Goal: Task Accomplishment & Management: Complete application form

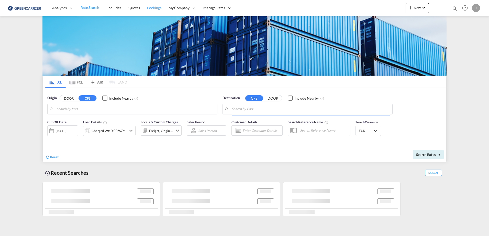
click at [153, 8] on span "Bookings" at bounding box center [154, 8] width 14 height 4
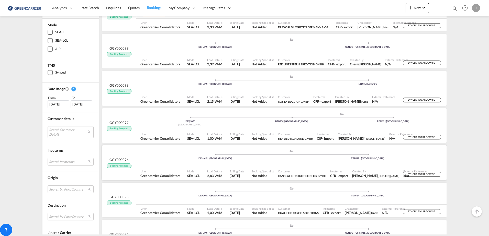
scroll to position [102, 0]
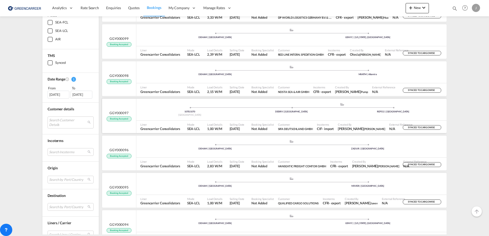
click at [221, 117] on div "[GEOGRAPHIC_DATA]" at bounding box center [190, 115] width 102 height 3
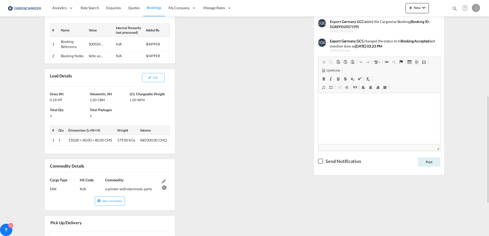
scroll to position [284, 0]
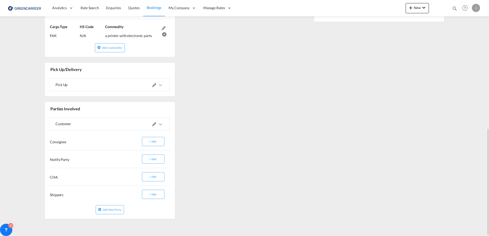
click at [162, 124] on md-icon "icons/ic_keyboard_arrow_right_black_24px.svg" at bounding box center [160, 124] width 6 height 6
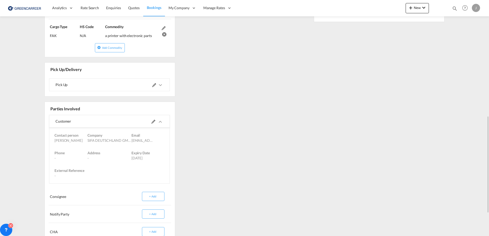
click at [161, 122] on md-icon "icons/ic_keyboard_arrow_right_black_24px.svg" at bounding box center [160, 122] width 6 height 6
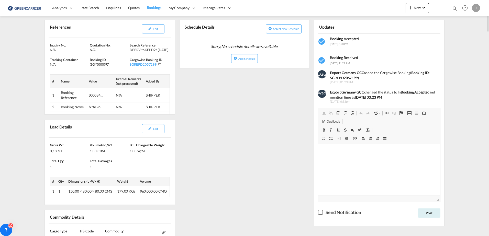
scroll to position [0, 0]
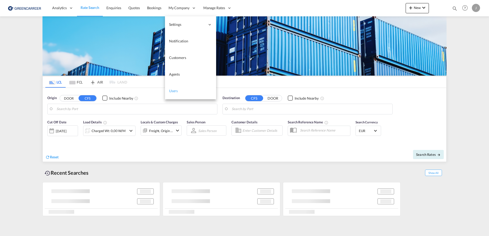
type input "[GEOGRAPHIC_DATA], [GEOGRAPHIC_DATA]"
type input "[GEOGRAPHIC_DATA], SH, CNSHA"
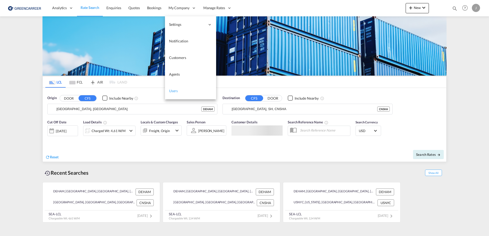
drag, startPoint x: 178, startPoint y: 91, endPoint x: 191, endPoint y: 88, distance: 13.3
click at [178, 91] on link "Users" at bounding box center [190, 91] width 51 height 17
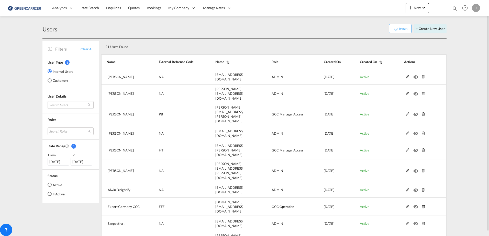
click at [66, 105] on md-select "Search Users sahaib Singh sahaib.singh@freightify.com tamizh Selvi tamizhselvi@…" at bounding box center [71, 105] width 46 height 8
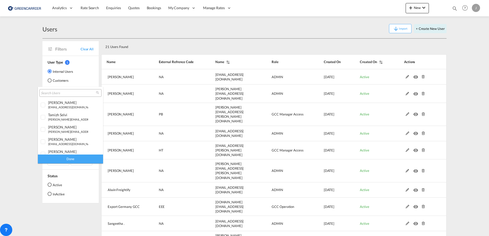
click at [56, 79] on md-backdrop at bounding box center [244, 118] width 489 height 236
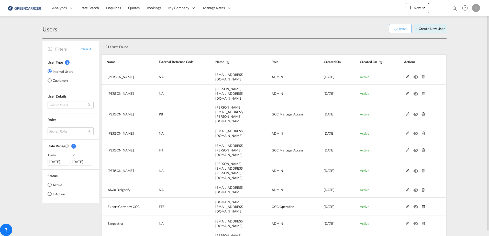
click at [51, 81] on div "Customers" at bounding box center [50, 81] width 4 height 4
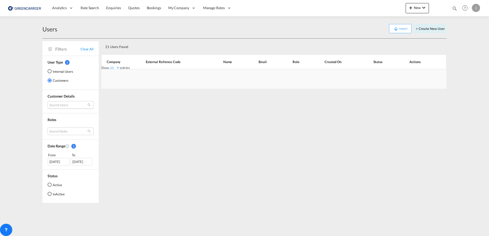
click at [58, 106] on md-select "Search Users" at bounding box center [71, 105] width 46 height 8
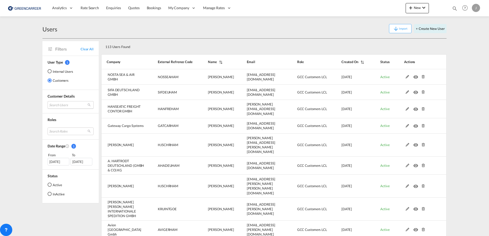
click at [61, 106] on md-select "Search Users" at bounding box center [71, 105] width 46 height 8
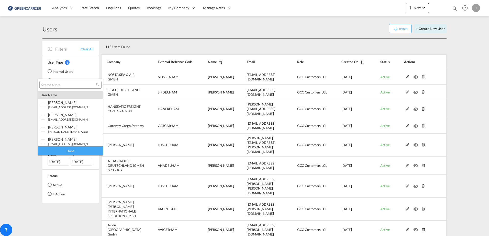
click at [59, 85] on input "search" at bounding box center [68, 85] width 55 height 5
type input "Laura Meyn"
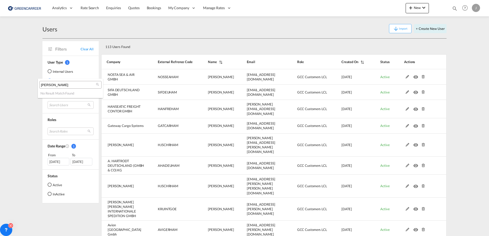
drag, startPoint x: 61, startPoint y: 85, endPoint x: 40, endPoint y: 84, distance: 20.2
click at [38, 85] on md-select-header "Laura Meyn" at bounding box center [70, 85] width 65 height 12
click at [185, 8] on md-backdrop at bounding box center [244, 118] width 489 height 236
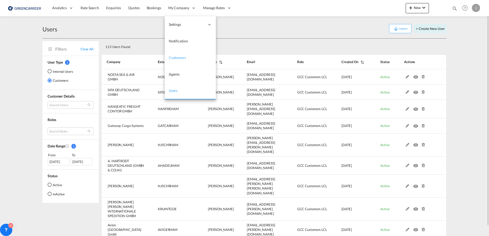
click at [182, 57] on span "Customers" at bounding box center [177, 57] width 17 height 4
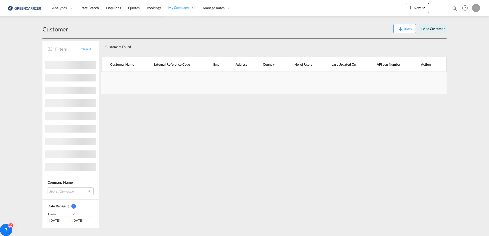
drag, startPoint x: 172, startPoint y: 88, endPoint x: 37, endPoint y: 85, distance: 135.1
click at [0, 0] on link "Users" at bounding box center [0, 0] width 0 height 0
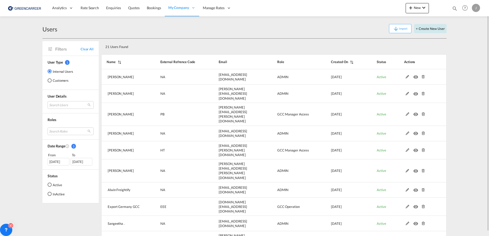
click at [424, 30] on button "+ Create New User" at bounding box center [430, 28] width 32 height 9
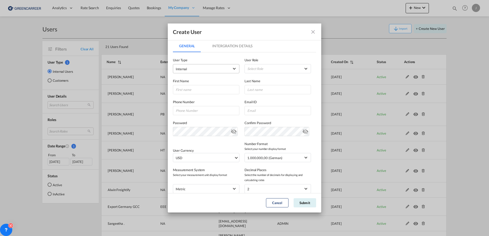
click at [208, 71] on span "Internal" at bounding box center [203, 68] width 54 height 5
click at [187, 81] on span "Customer" at bounding box center [183, 81] width 14 height 4
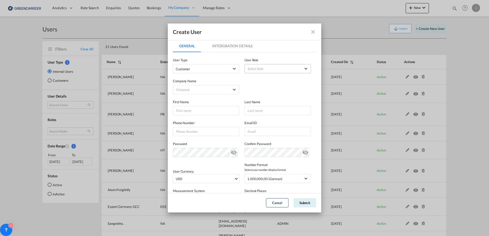
click at [253, 68] on md-select "Select Role" at bounding box center [277, 68] width 66 height 9
click at [194, 86] on md-backdrop at bounding box center [244, 118] width 489 height 236
click at [195, 90] on md-select "Company Alfons Koester & Co. GmbH ALLSTA SPEDITION GMBH Avion Germany Gmbh BEND…" at bounding box center [206, 89] width 66 height 9
click at [191, 76] on input "search" at bounding box center [215, 78] width 89 height 12
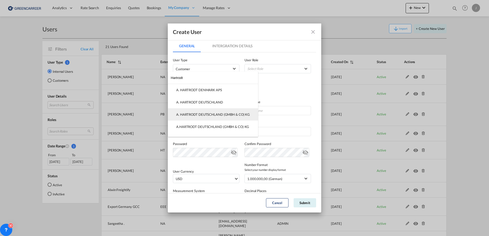
type input "Hartrodt"
click at [199, 115] on div "A. HARTRODT DEUTSCHLAND (GMBH & CO) KG" at bounding box center [213, 114] width 74 height 5
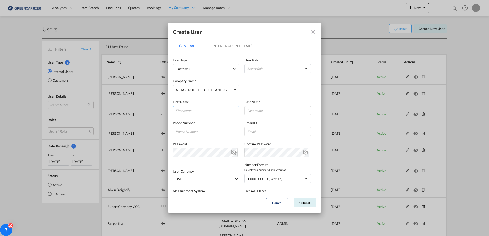
type input "A"
type input "Laura"
type input "Meyn"
click at [197, 132] on input "GeneralIntergration Details ..." at bounding box center [206, 131] width 66 height 9
paste input "0402390241"
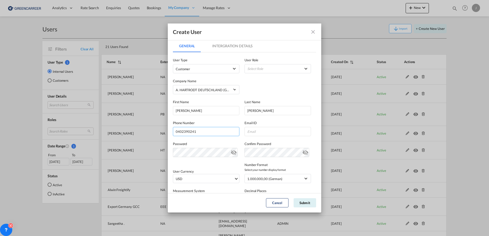
type input "0402390241"
drag, startPoint x: 248, startPoint y: 132, endPoint x: 252, endPoint y: 133, distance: 4.0
click at [248, 132] on input "GeneralIntergration Details ..." at bounding box center [277, 131] width 66 height 9
paste input "laura.meyn@hartrodt.com"
type input "laura.meyn@hartrodt.com"
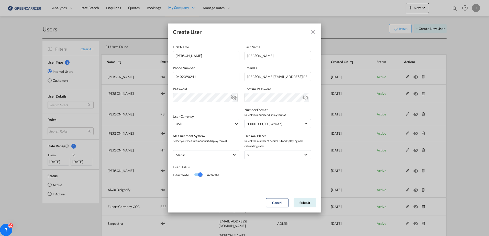
scroll to position [56, 0]
click at [210, 124] on span "USD" at bounding box center [205, 122] width 58 height 5
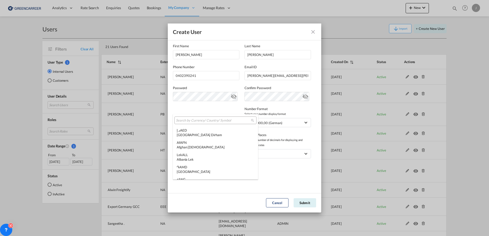
scroll to position [1766, 0]
click at [198, 122] on input "search" at bounding box center [213, 120] width 75 height 5
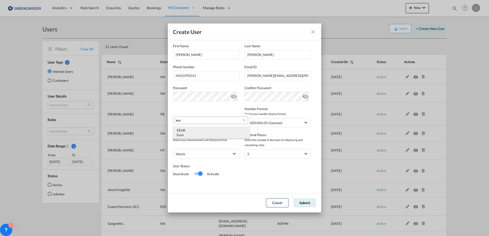
type input "eur"
click at [201, 133] on div "Euro" at bounding box center [211, 135] width 69 height 5
click at [206, 110] on div "User Currency EUR undefined Number Format Select your number display format 1.0…" at bounding box center [244, 114] width 143 height 26
click at [206, 140] on span "Select your measurement unit display format" at bounding box center [206, 140] width 66 height 5
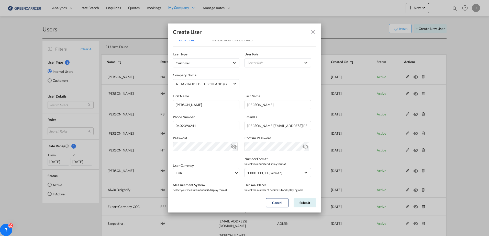
scroll to position [5, 0]
click at [230, 45] on md-tab-item "Intergration Details" at bounding box center [232, 41] width 52 height 12
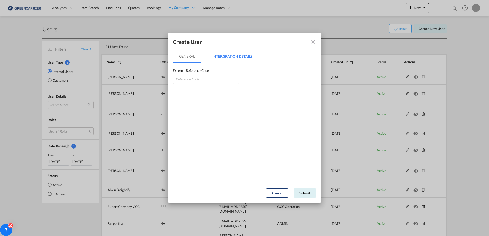
scroll to position [0, 0]
click at [196, 60] on md-tab-item "General" at bounding box center [187, 56] width 28 height 12
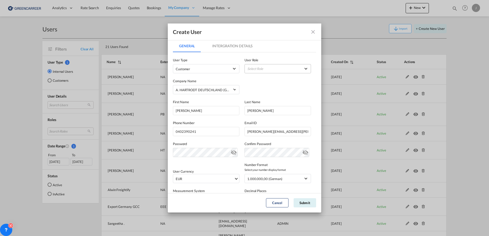
click at [264, 68] on md-select "Select Role" at bounding box center [277, 68] width 66 height 9
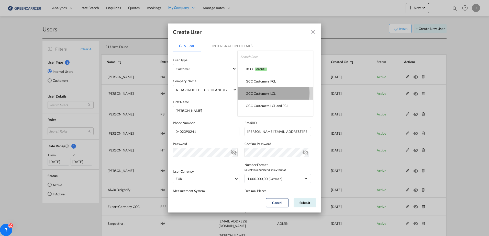
click at [259, 93] on div "GCC Customers LCL USER_DEFINED" at bounding box center [261, 93] width 30 height 5
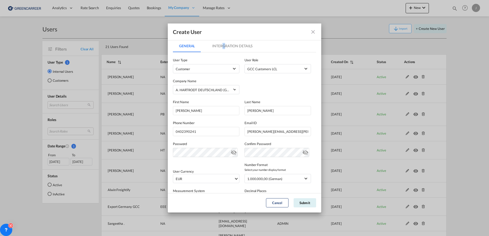
click at [224, 48] on md-tab-item "Intergration Details" at bounding box center [232, 46] width 52 height 12
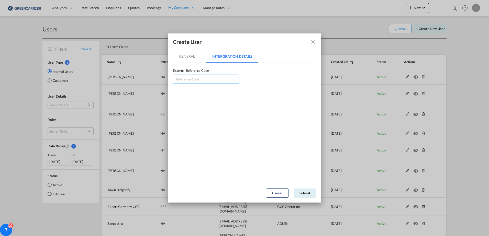
click at [188, 79] on input "GeneralIntergration Details ..." at bounding box center [206, 79] width 66 height 9
type input "AHADEUHAM"
click at [183, 56] on md-tab-item "General" at bounding box center [187, 56] width 28 height 12
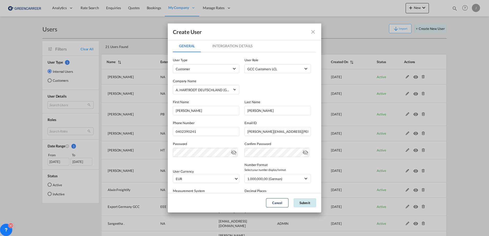
click at [303, 200] on button "Submit" at bounding box center [305, 202] width 23 height 9
